Goal: Transaction & Acquisition: Purchase product/service

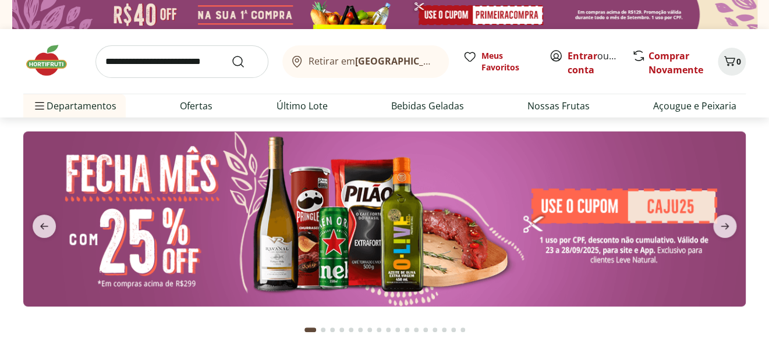
click at [135, 66] on input "search" at bounding box center [181, 61] width 173 height 33
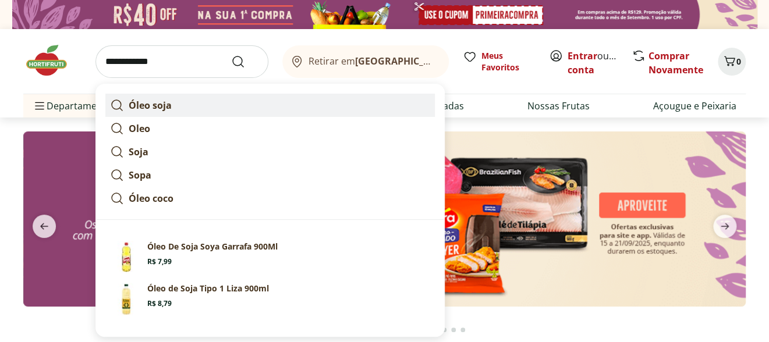
click at [166, 105] on strong "Óleo soja" at bounding box center [150, 105] width 43 height 13
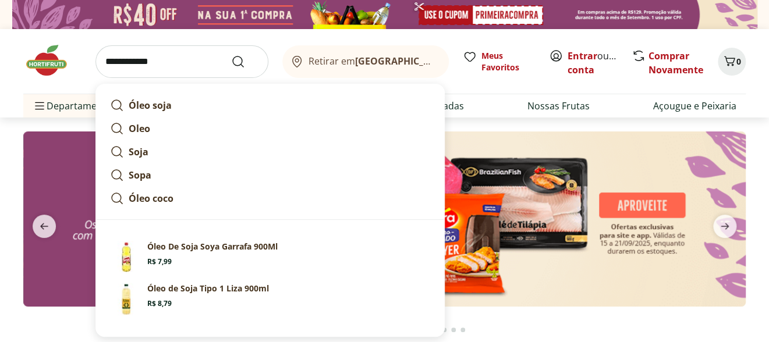
type input "*********"
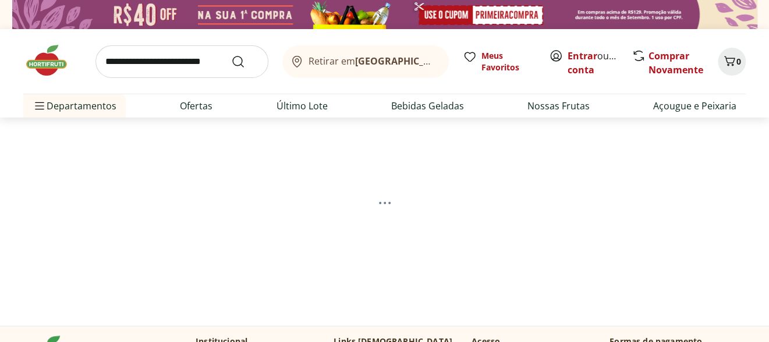
select select "**********"
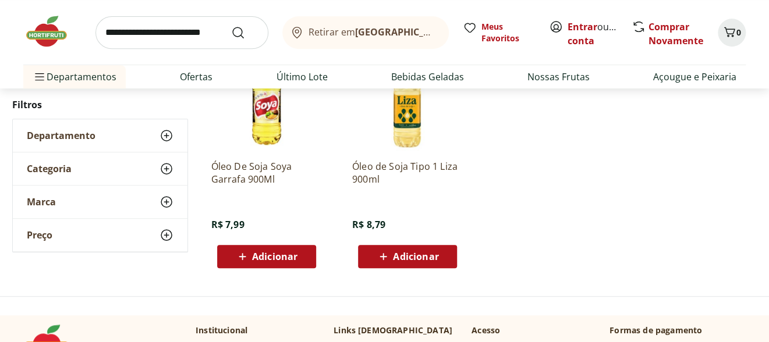
scroll to position [215, 0]
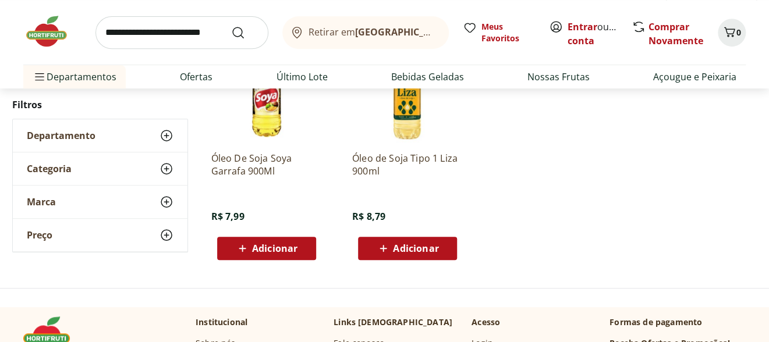
click at [298, 254] on div "Adicionar" at bounding box center [266, 248] width 80 height 21
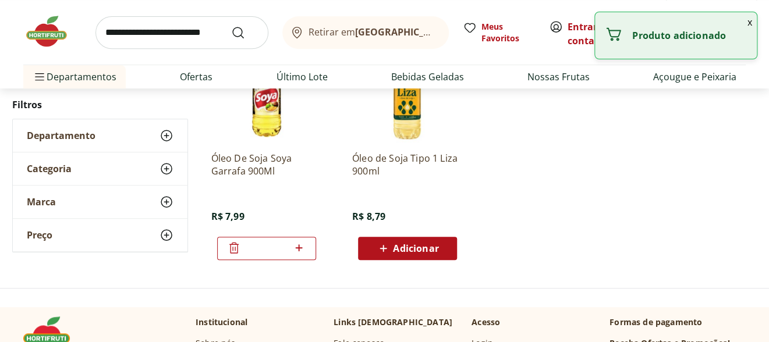
click at [301, 249] on icon at bounding box center [299, 248] width 15 height 14
type input "*"
click at [292, 235] on button at bounding box center [299, 249] width 14 height 28
type input "*"
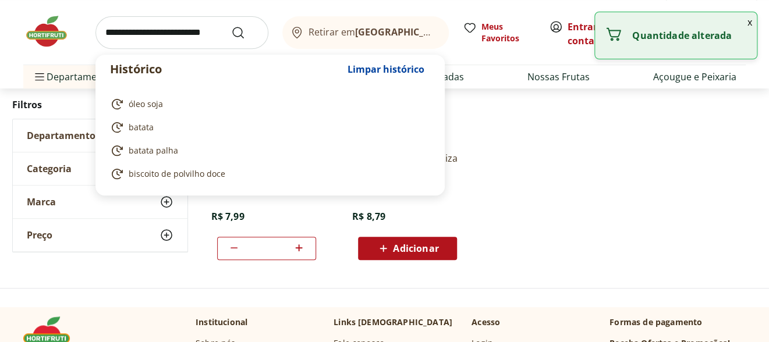
click at [157, 35] on input "search" at bounding box center [181, 32] width 173 height 33
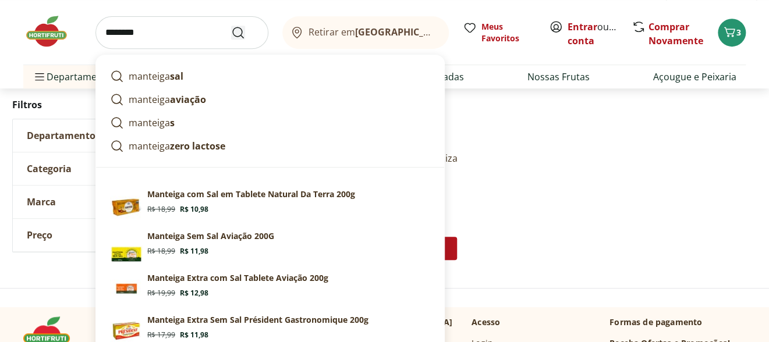
type input "********"
click at [238, 27] on use "Submit Search" at bounding box center [238, 33] width 14 height 14
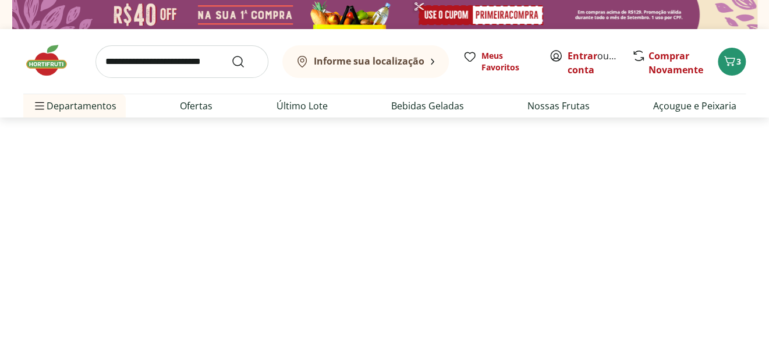
select select "**********"
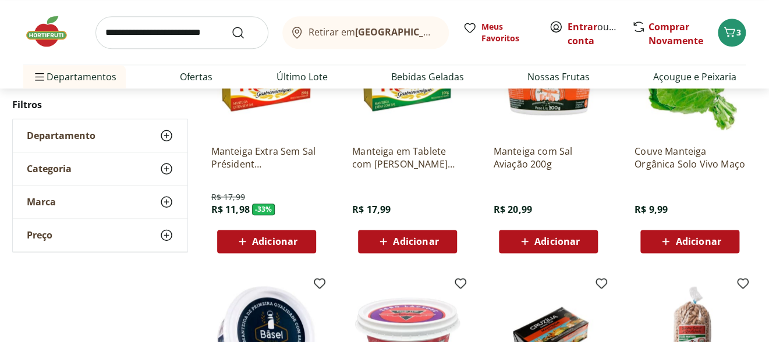
scroll to position [483, 0]
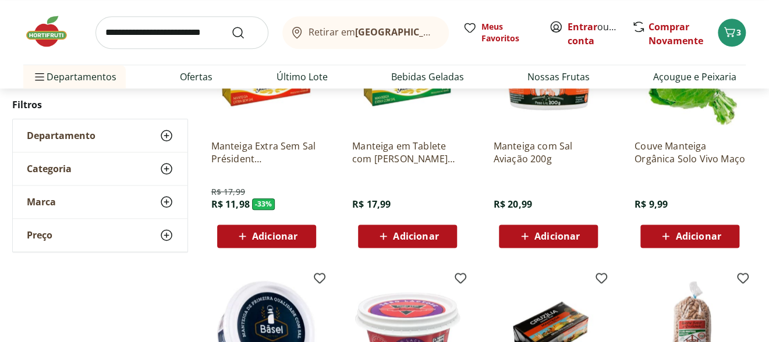
click at [435, 239] on span "Adicionar" at bounding box center [415, 236] width 45 height 9
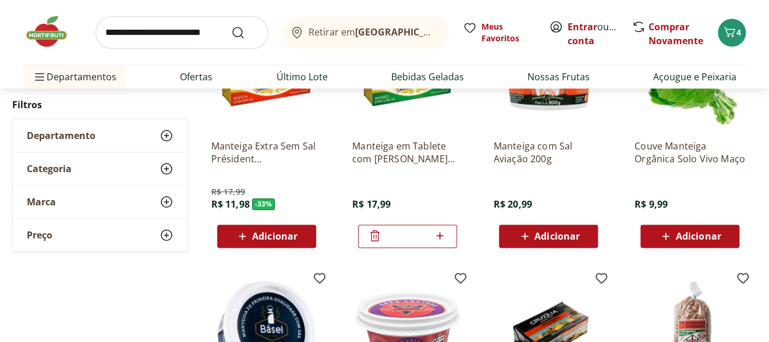
click at [116, 33] on input "search" at bounding box center [181, 32] width 173 height 33
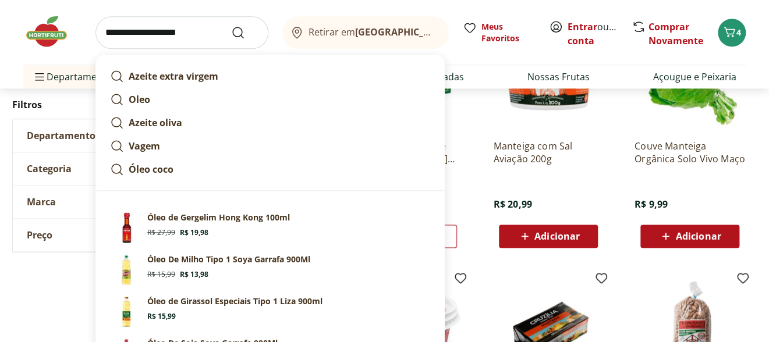
type input "**********"
click at [231, 26] on button "Submit Search" at bounding box center [245, 33] width 28 height 14
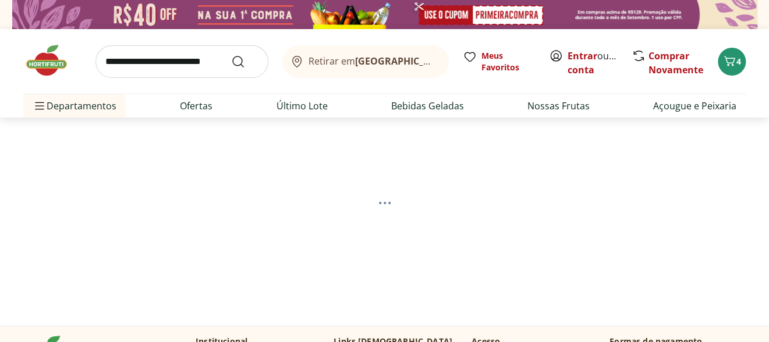
select select "**********"
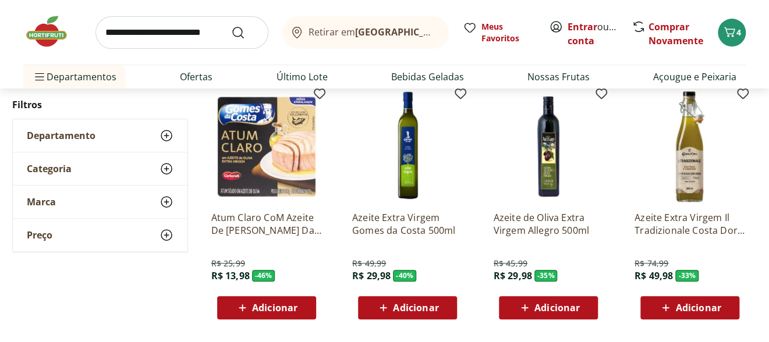
scroll to position [126, 0]
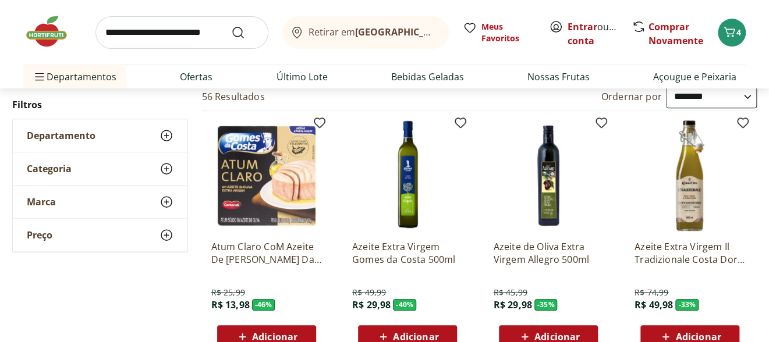
click at [439, 337] on div "Adicionar" at bounding box center [407, 337] width 80 height 21
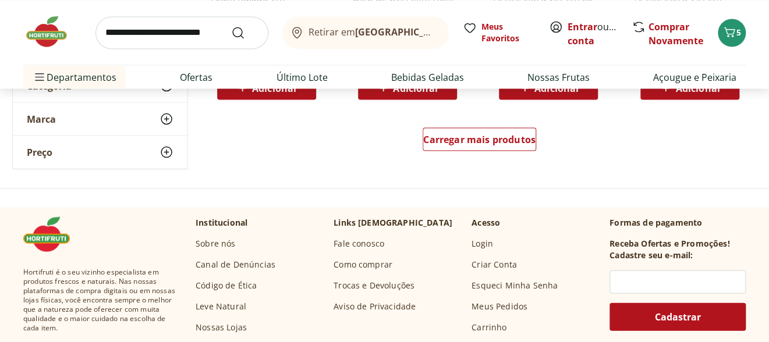
scroll to position [891, 0]
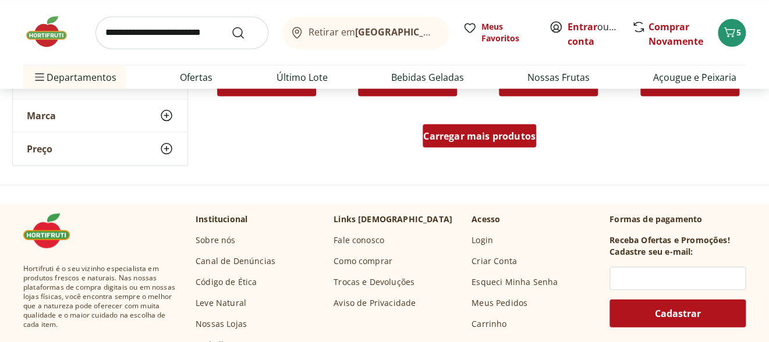
click at [458, 140] on span "Carregar mais produtos" at bounding box center [479, 135] width 112 height 9
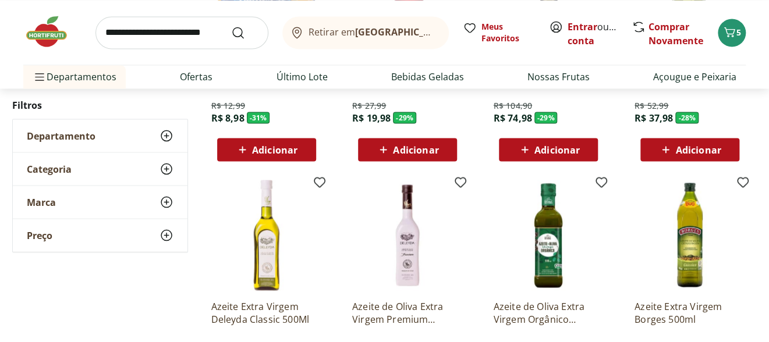
scroll to position [0, 0]
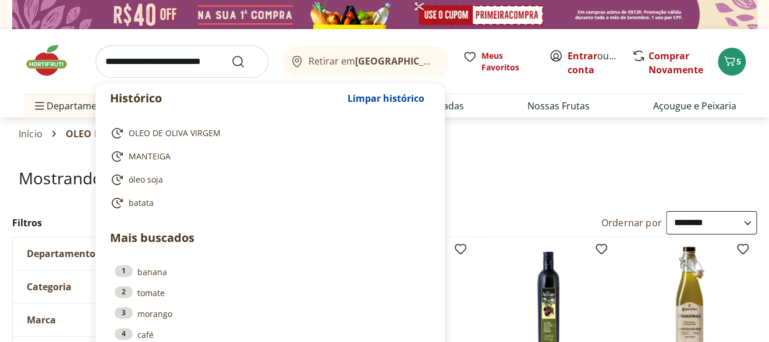
click at [111, 66] on input "search" at bounding box center [181, 61] width 173 height 33
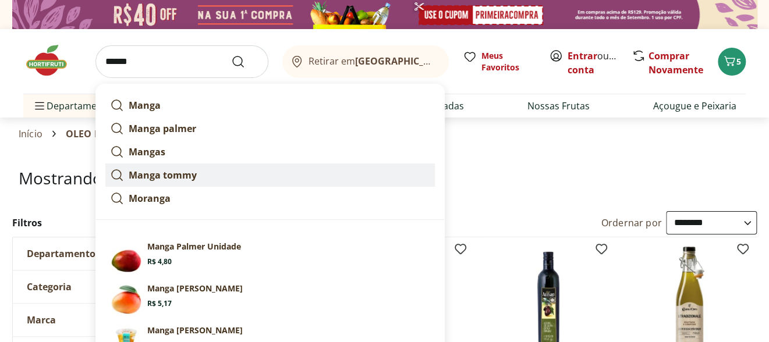
click at [164, 178] on strong "Manga tommy" at bounding box center [163, 175] width 68 height 13
type input "**********"
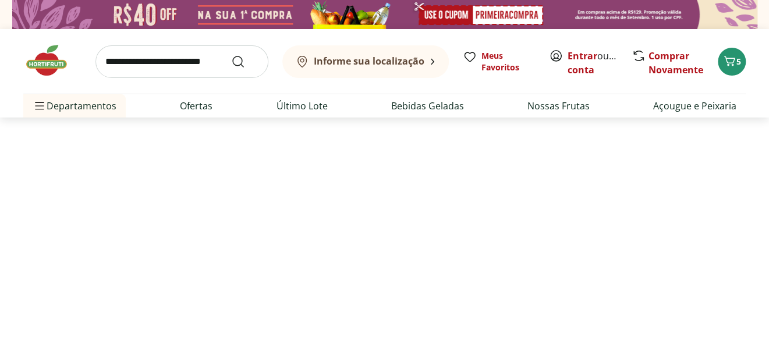
select select "**********"
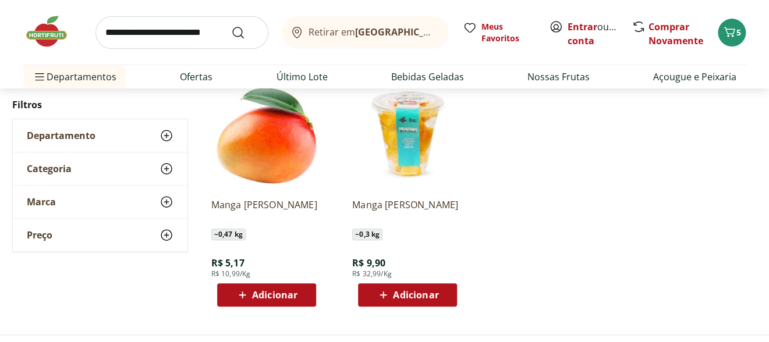
scroll to position [180, 0]
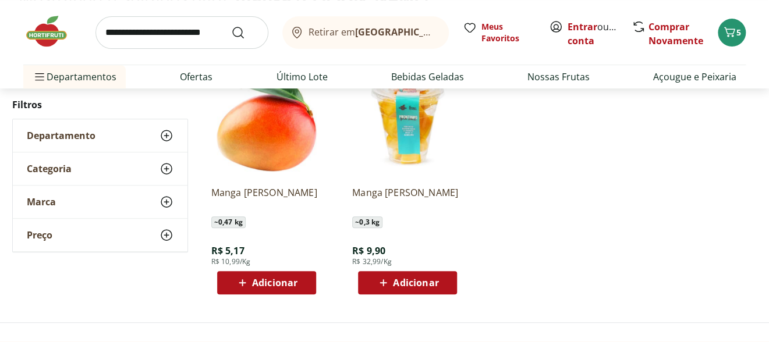
click at [281, 286] on span "Adicionar" at bounding box center [274, 282] width 45 height 9
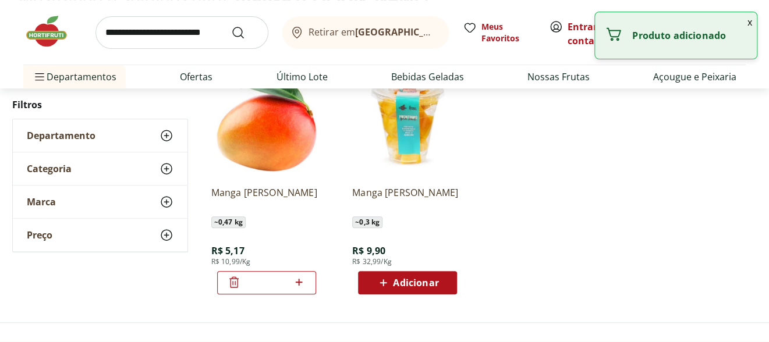
click at [297, 281] on icon at bounding box center [299, 282] width 7 height 7
type input "*"
click at [292, 269] on button at bounding box center [299, 283] width 14 height 28
type input "*"
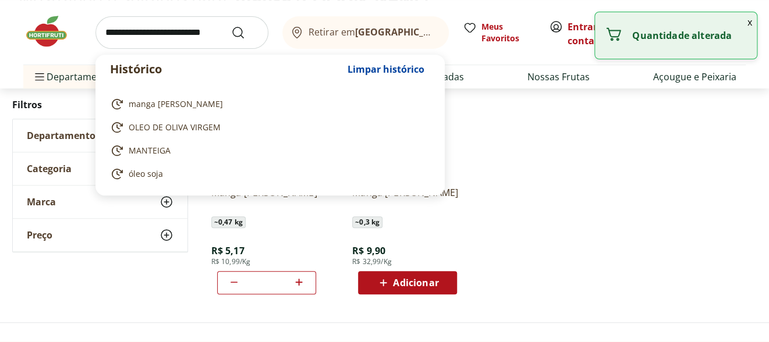
click at [120, 32] on input "search" at bounding box center [181, 32] width 173 height 33
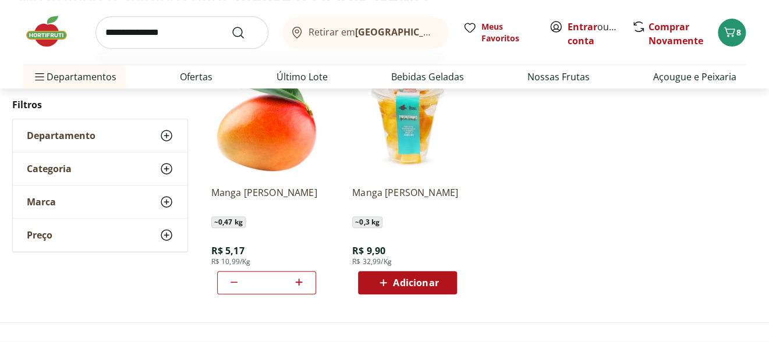
type input "**********"
click at [231, 26] on button "Submit Search" at bounding box center [245, 33] width 28 height 14
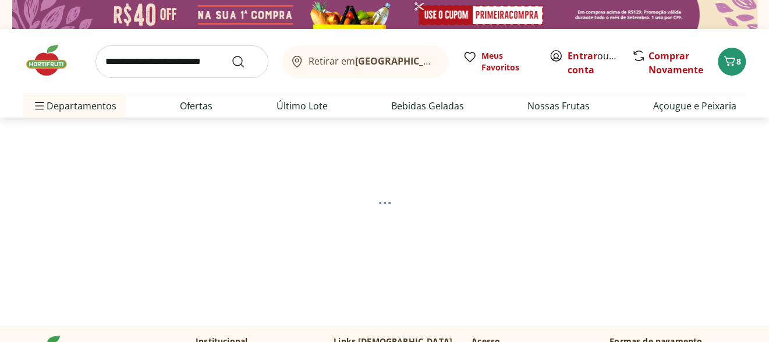
select select "**********"
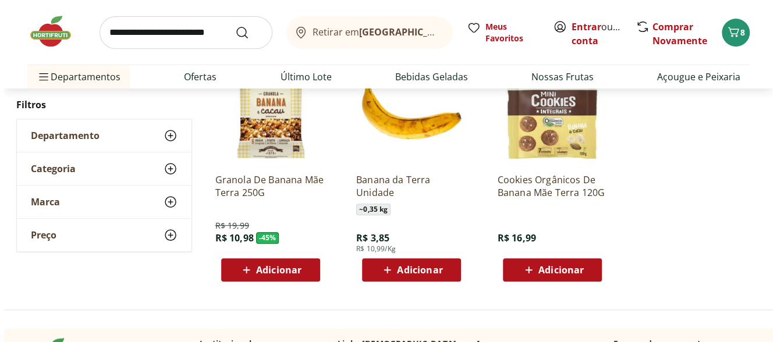
scroll to position [219, 0]
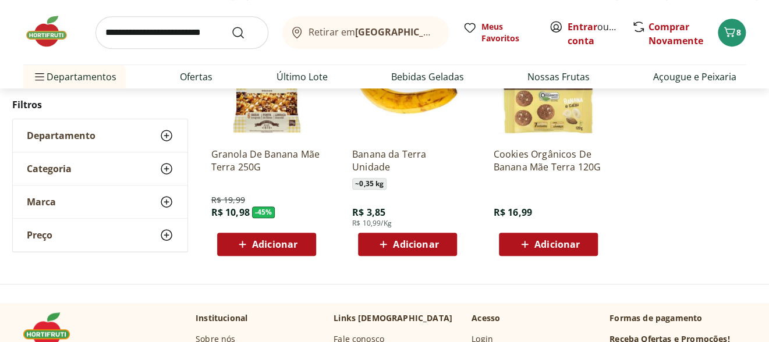
click at [413, 249] on span "Adicionar" at bounding box center [415, 244] width 45 height 9
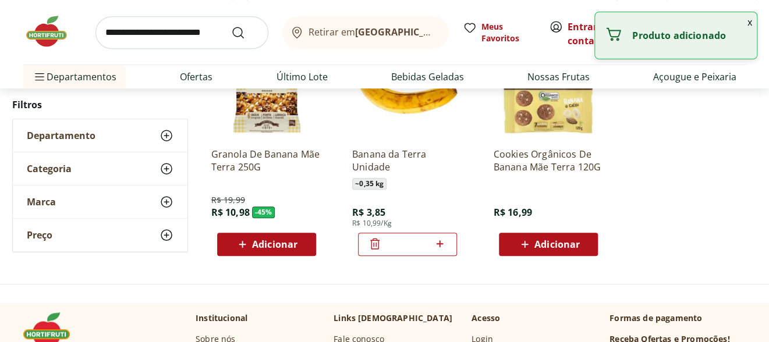
click at [441, 245] on icon at bounding box center [439, 244] width 15 height 14
type input "*"
click at [433, 231] on button at bounding box center [440, 245] width 14 height 28
type input "*"
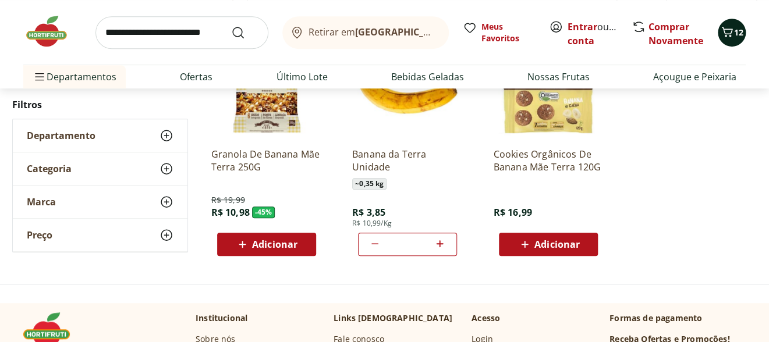
click at [730, 39] on span "Carrinho" at bounding box center [727, 32] width 14 height 15
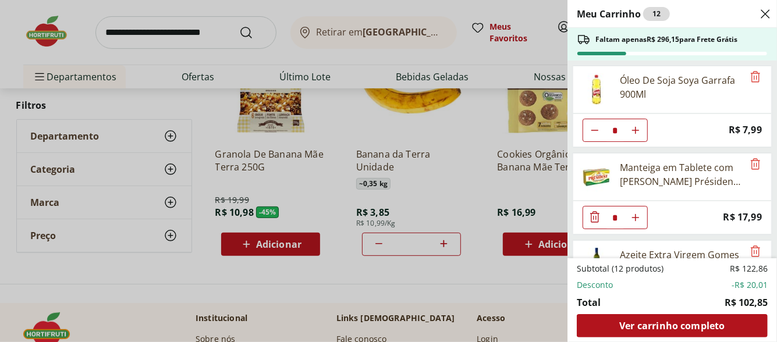
click at [594, 132] on icon "Diminuir Quantidade" at bounding box center [594, 130] width 9 height 9
type input "*"
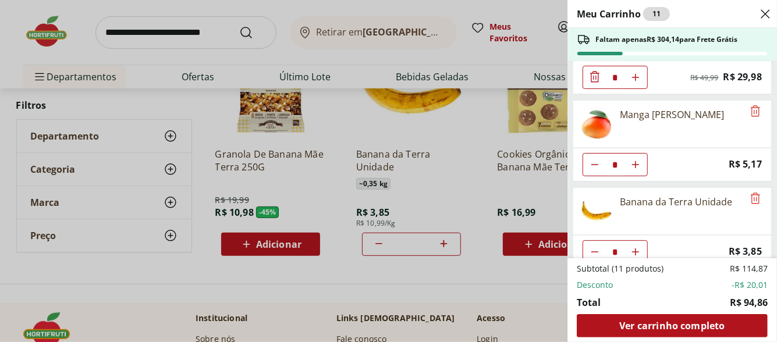
scroll to position [242, 0]
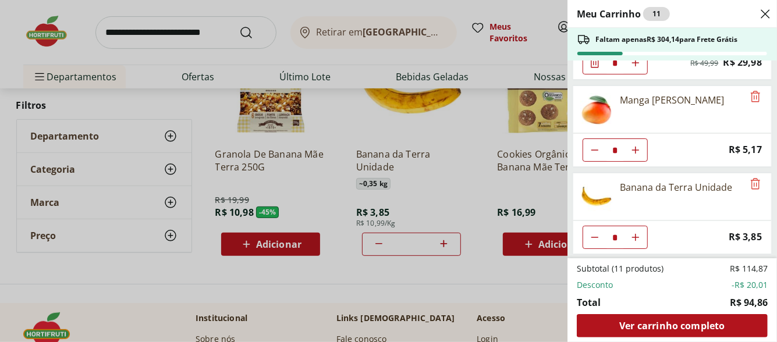
click at [593, 236] on icon "Diminuir Quantidade" at bounding box center [594, 237] width 9 height 9
type input "*"
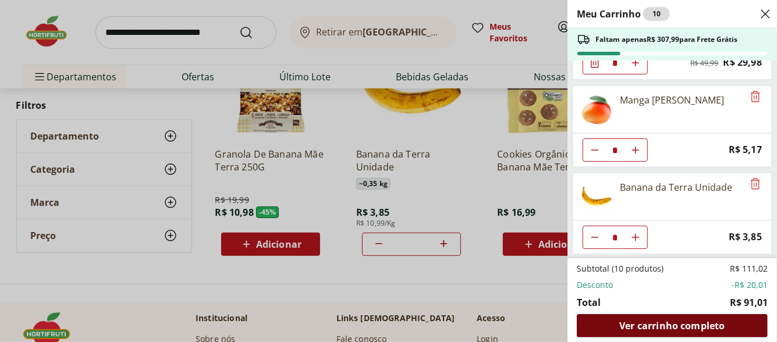
click at [685, 328] on span "Ver carrinho completo" at bounding box center [671, 325] width 105 height 9
